Goal: Find specific page/section: Find specific page/section

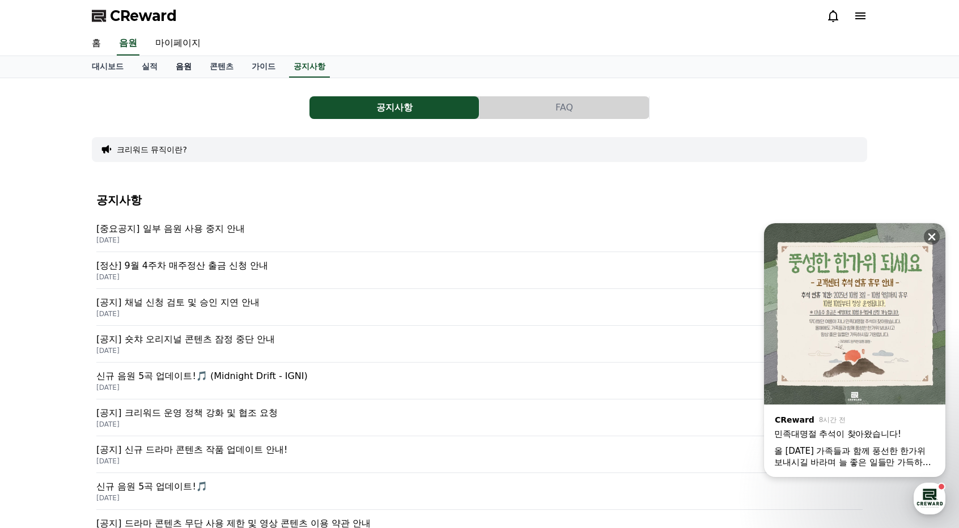
click at [189, 65] on link "음원" at bounding box center [184, 67] width 34 height 22
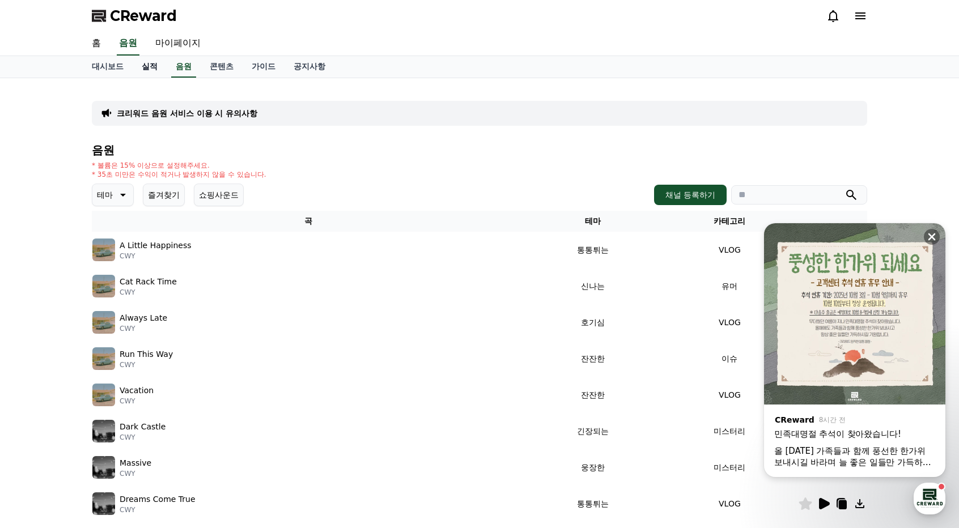
click at [152, 66] on link "실적" at bounding box center [150, 67] width 34 height 22
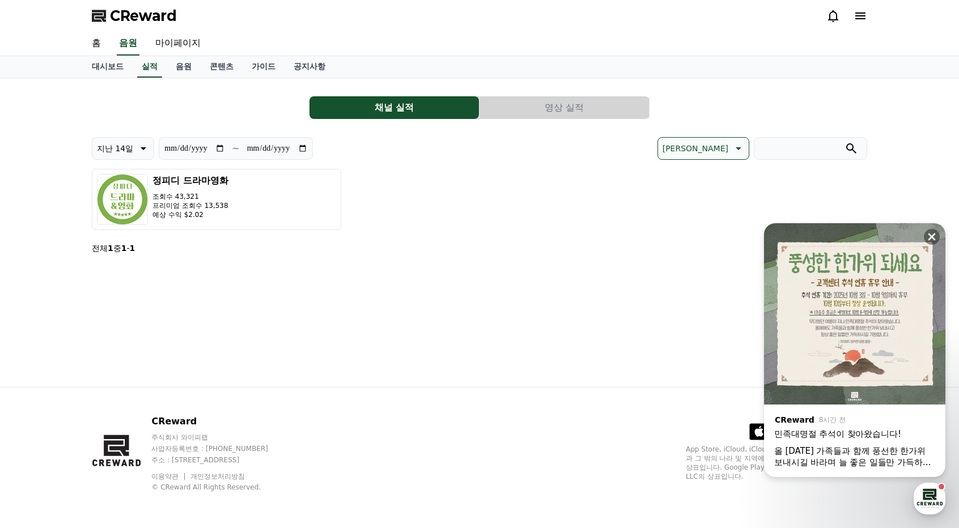
click at [537, 102] on button "영상 실적" at bounding box center [563, 107] width 169 height 23
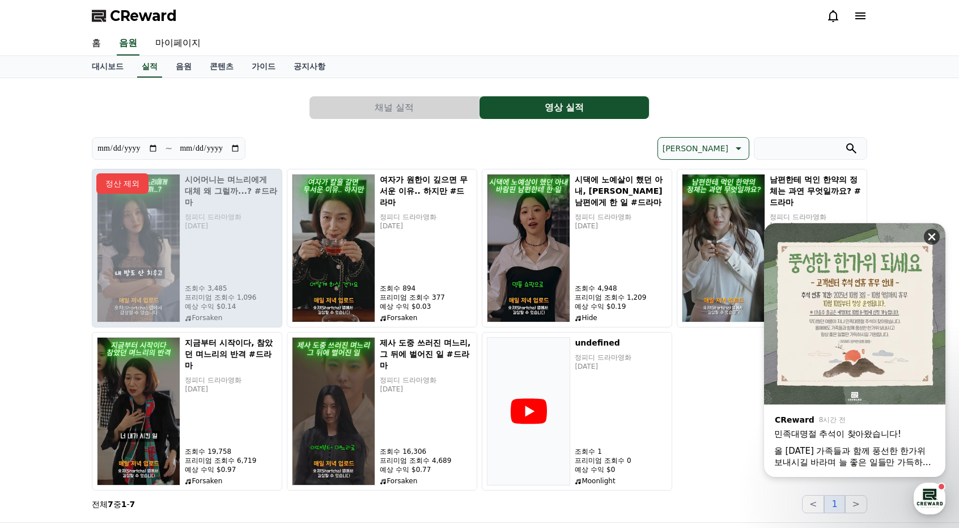
click at [928, 234] on icon at bounding box center [931, 236] width 7 height 7
